Goal: Browse casually

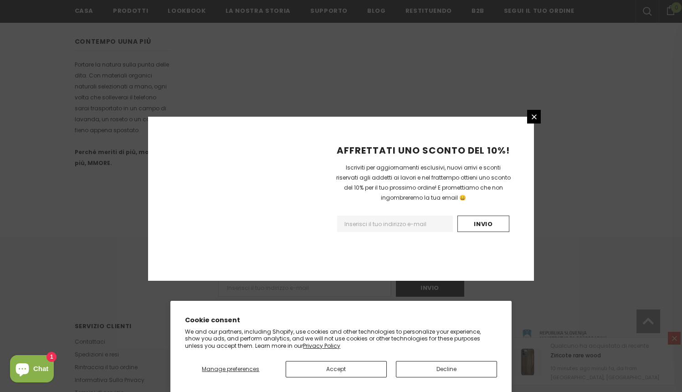
scroll to position [542, 0]
